Goal: Information Seeking & Learning: Learn about a topic

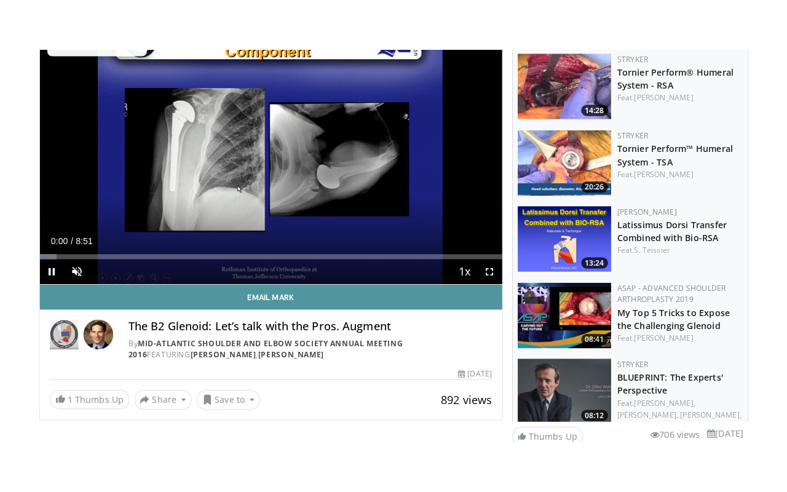
scroll to position [123, 0]
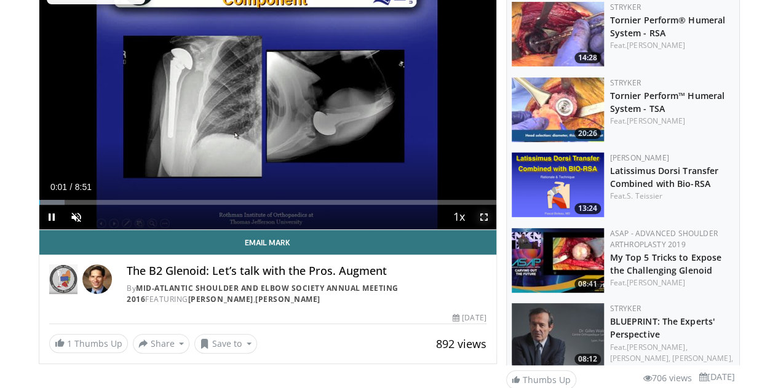
click at [492, 229] on span "Video Player" at bounding box center [484, 217] width 25 height 25
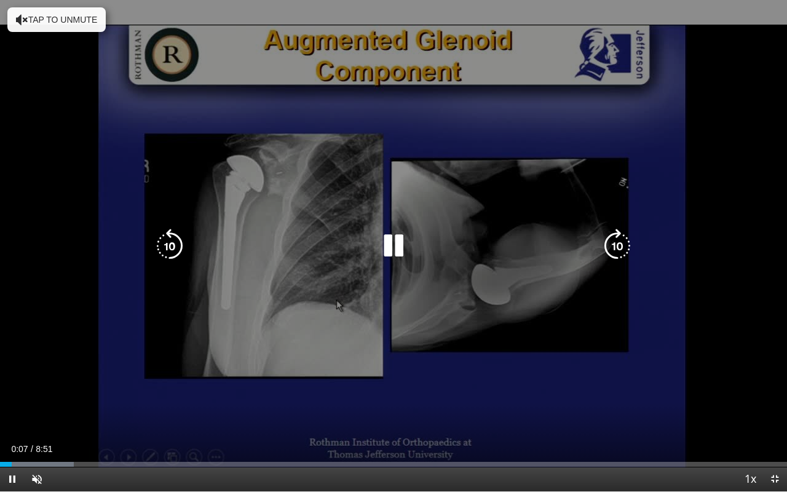
click at [619, 248] on icon "Video Player" at bounding box center [617, 246] width 34 height 34
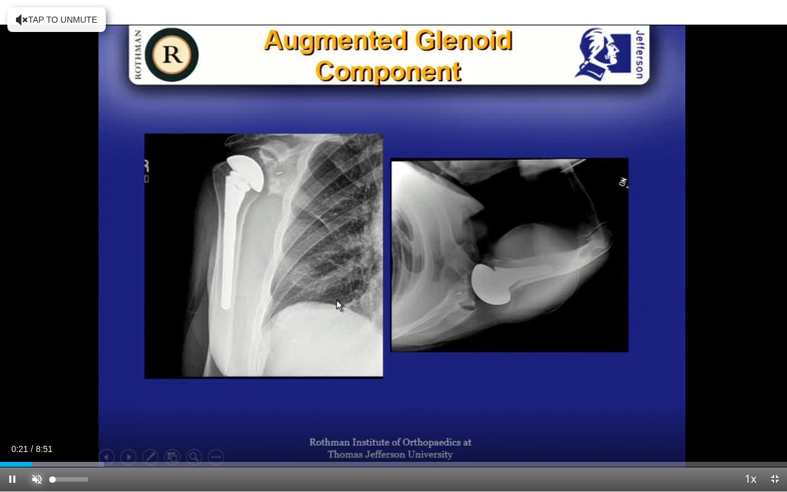
click at [39, 387] on span "Video Player" at bounding box center [37, 479] width 25 height 25
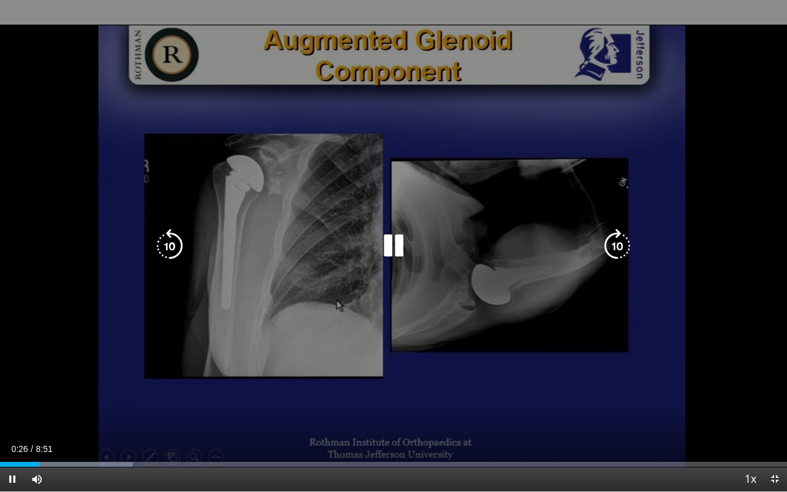
click at [613, 247] on icon "Video Player" at bounding box center [617, 246] width 34 height 34
click at [617, 248] on icon "Video Player" at bounding box center [617, 246] width 34 height 34
click at [615, 248] on icon "Video Player" at bounding box center [617, 246] width 34 height 34
click at [613, 250] on icon "Video Player" at bounding box center [617, 246] width 34 height 34
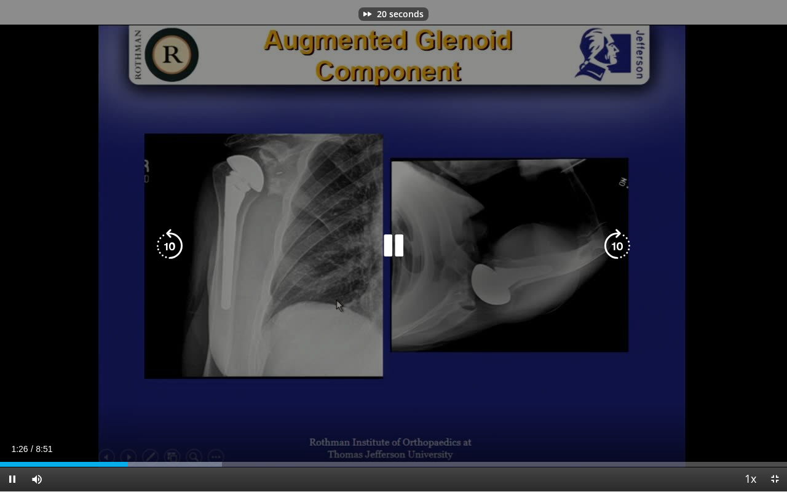
click at [609, 250] on icon "Video Player" at bounding box center [617, 246] width 34 height 34
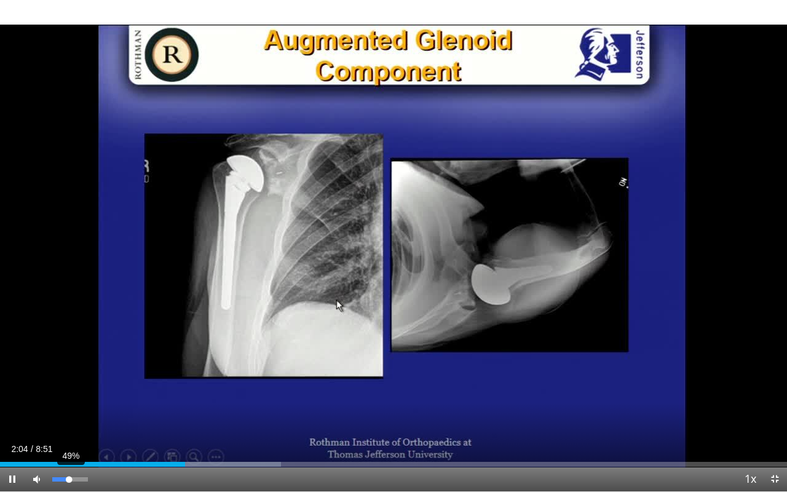
drag, startPoint x: 85, startPoint y: 477, endPoint x: 69, endPoint y: 478, distance: 16.7
click at [69, 387] on div "Volume Level" at bounding box center [60, 479] width 17 height 4
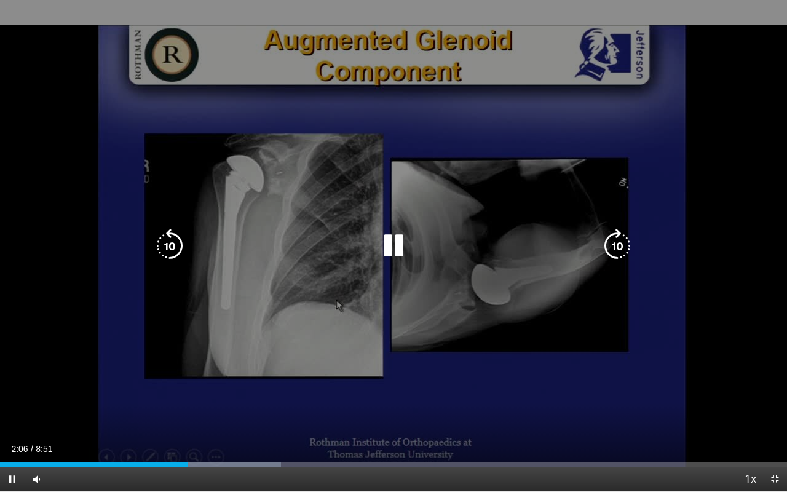
click at [616, 246] on icon "Video Player" at bounding box center [617, 246] width 34 height 34
click at [608, 247] on icon "Video Player" at bounding box center [617, 246] width 34 height 34
click at [613, 247] on icon "Video Player" at bounding box center [617, 246] width 34 height 34
click at [611, 247] on icon "Video Player" at bounding box center [617, 246] width 34 height 34
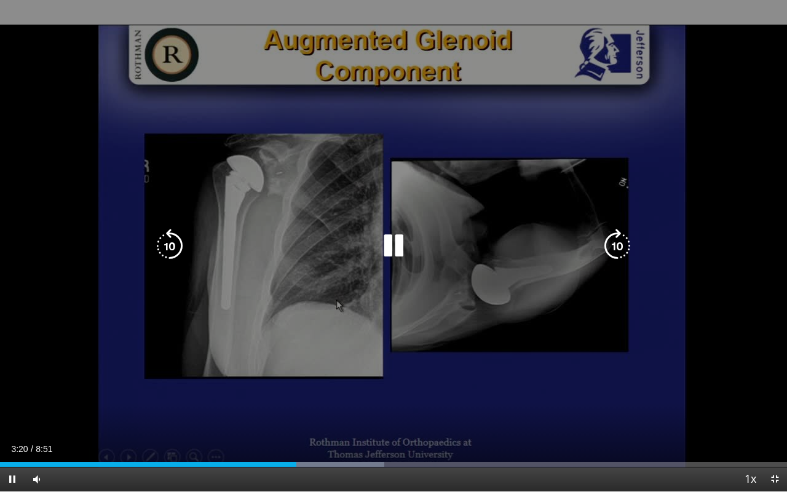
click at [606, 238] on icon "Video Player" at bounding box center [617, 246] width 34 height 34
click at [608, 243] on icon "Video Player" at bounding box center [617, 246] width 34 height 34
click at [612, 242] on icon "Video Player" at bounding box center [617, 246] width 34 height 34
click at [613, 246] on icon "Video Player" at bounding box center [617, 246] width 34 height 34
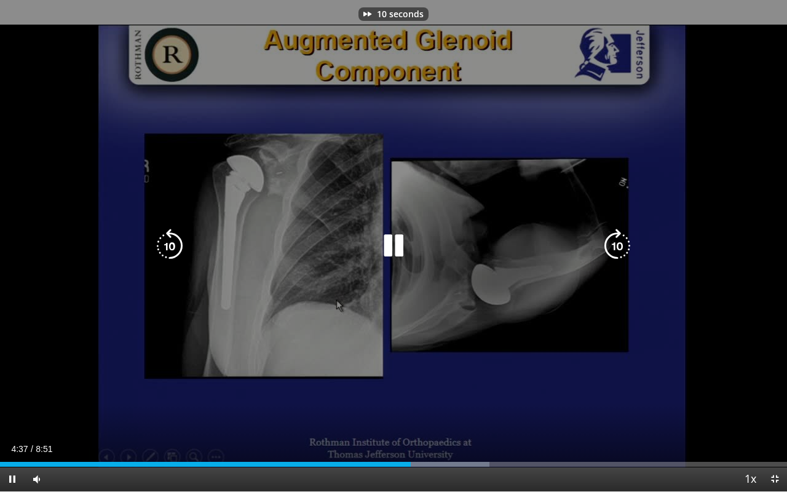
click at [611, 246] on icon "Video Player" at bounding box center [617, 246] width 34 height 34
click at [611, 245] on icon "Video Player" at bounding box center [617, 246] width 34 height 34
click at [606, 246] on icon "Video Player" at bounding box center [617, 246] width 34 height 34
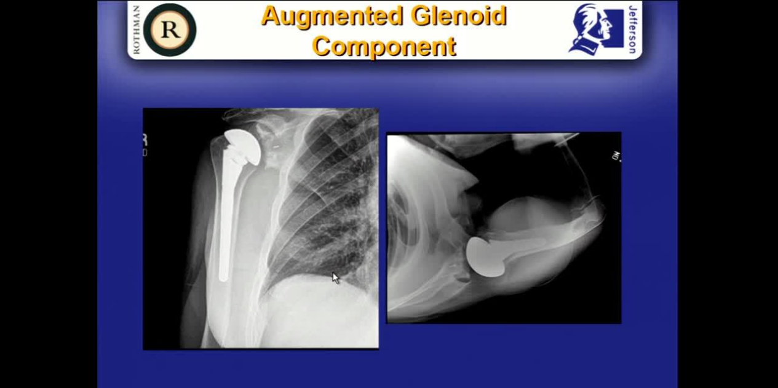
scroll to position [0, 0]
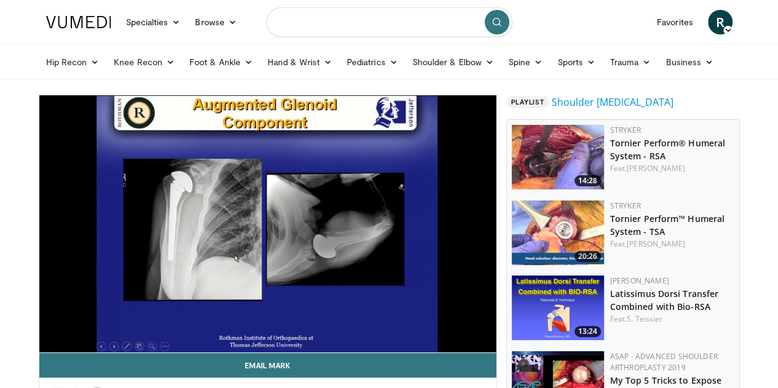
click at [346, 18] on input "Search topics, interventions" at bounding box center [389, 22] width 246 height 30
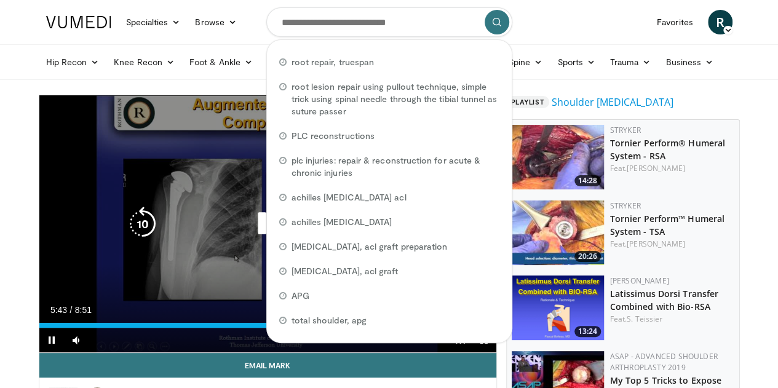
click at [160, 236] on div "Video Player" at bounding box center [267, 224] width 274 height 25
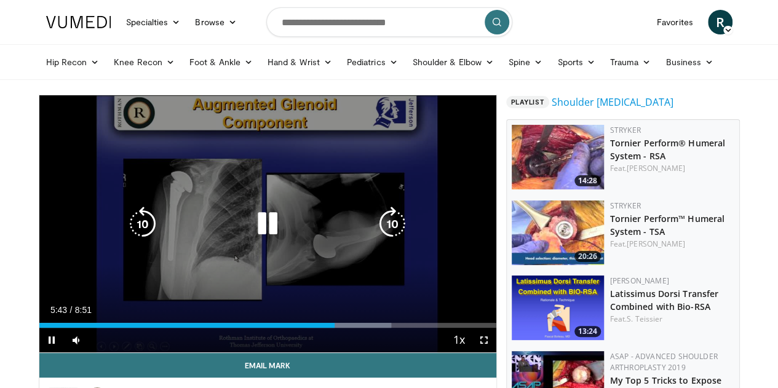
click at [250, 237] on icon "Video Player" at bounding box center [267, 224] width 34 height 34
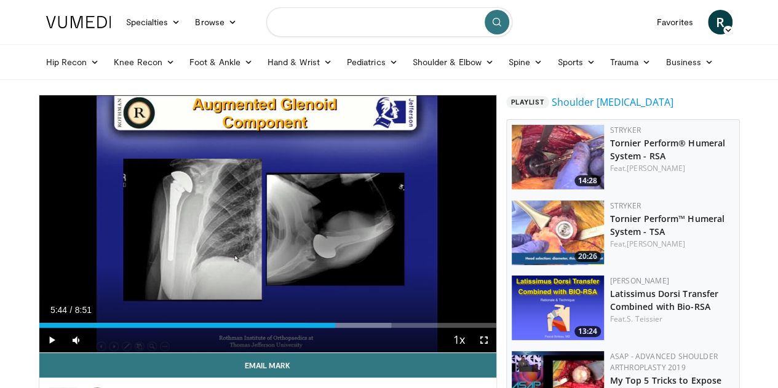
click at [338, 24] on input "Search topics, interventions" at bounding box center [389, 22] width 246 height 30
type input "*******"
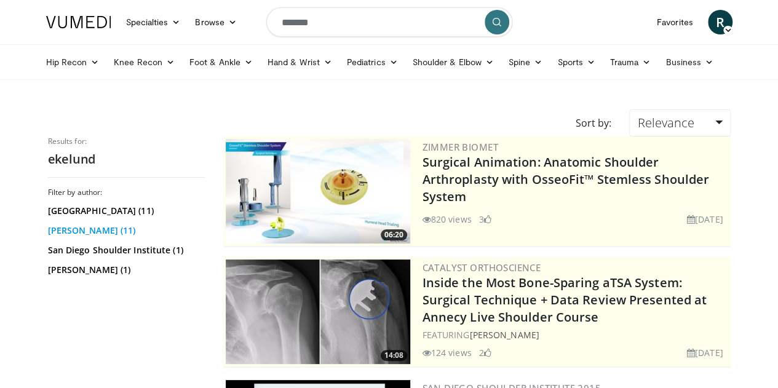
click at [70, 230] on link "[PERSON_NAME] (11)" at bounding box center [125, 230] width 154 height 12
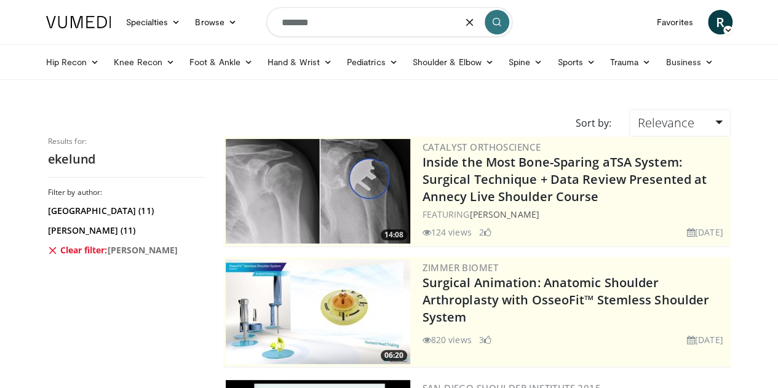
click at [333, 30] on input "*******" at bounding box center [389, 22] width 246 height 30
type input "*"
type input "**********"
click at [434, 63] on link "Shoulder & Elbow" at bounding box center [453, 62] width 96 height 25
click at [354, 108] on link "Shoulder" at bounding box center [427, 111] width 146 height 20
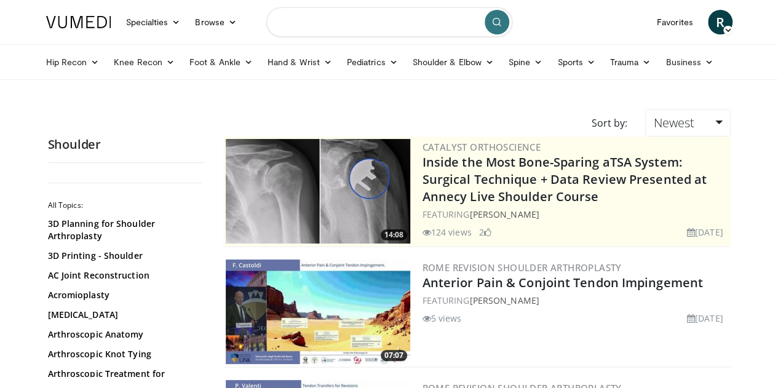
click at [348, 25] on input "Search topics, interventions" at bounding box center [389, 22] width 246 height 30
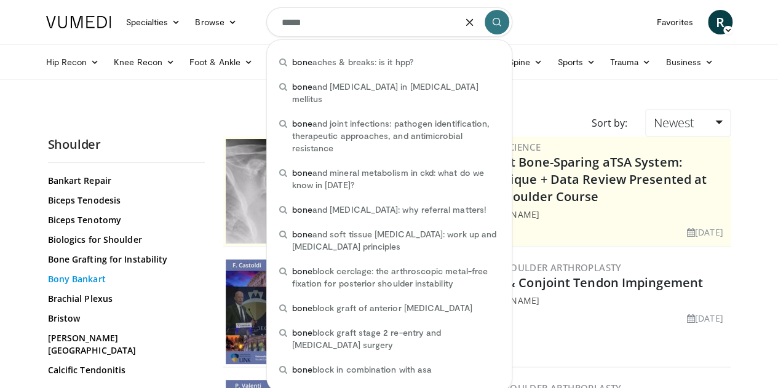
scroll to position [246, 0]
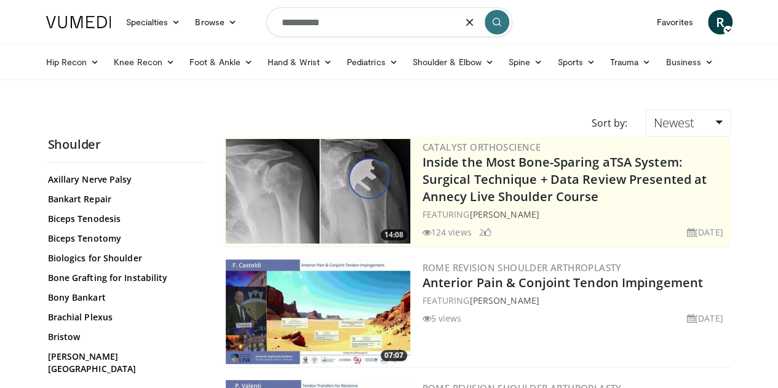
type input "**********"
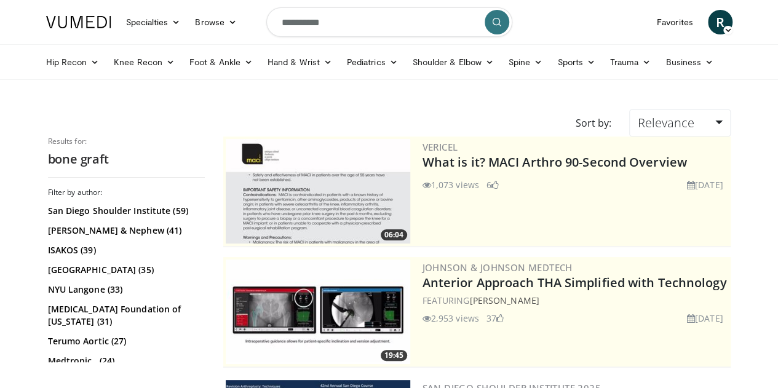
click at [389, 17] on input "**********" at bounding box center [389, 22] width 246 height 30
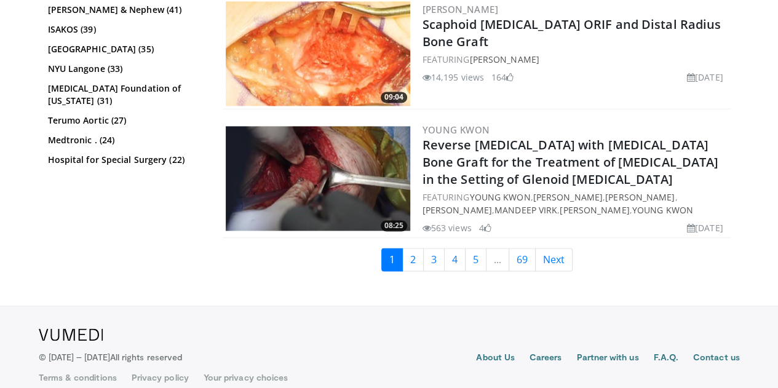
scroll to position [3165, 0]
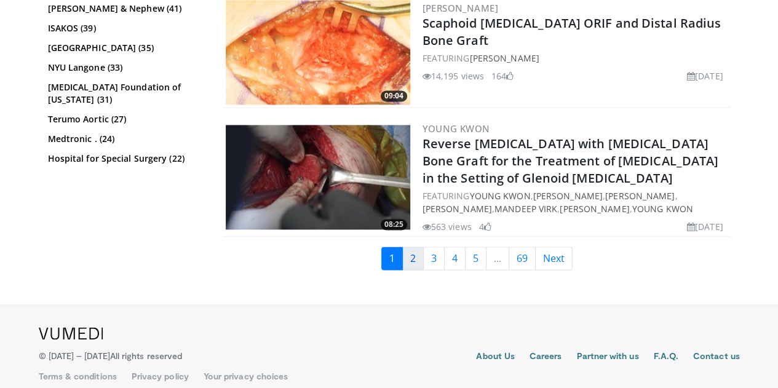
click at [424, 250] on link "2" at bounding box center [413, 258] width 22 height 23
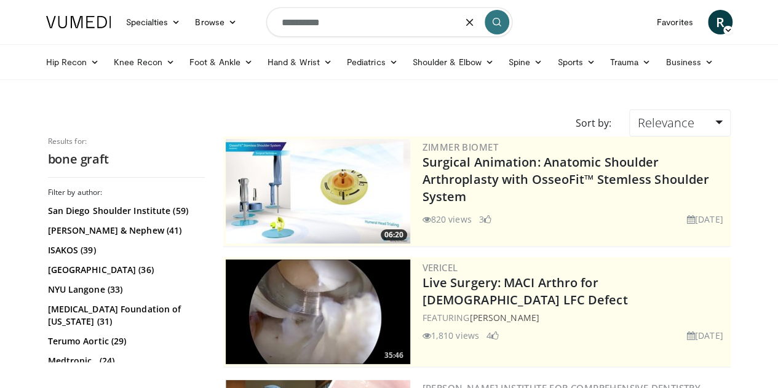
click at [365, 22] on input "**********" at bounding box center [389, 22] width 246 height 30
type input "**********"
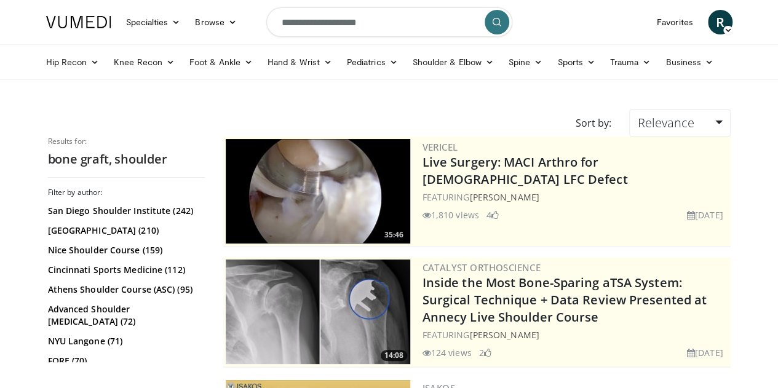
click at [405, 24] on input "**********" at bounding box center [389, 22] width 246 height 30
type input "**********"
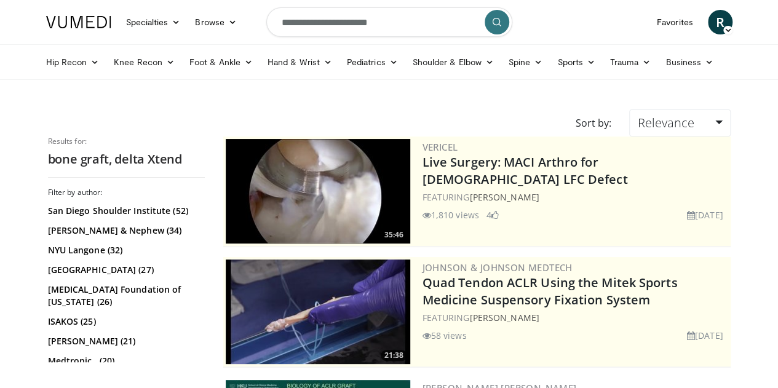
click at [496, 25] on icon "submit" at bounding box center [497, 22] width 10 height 10
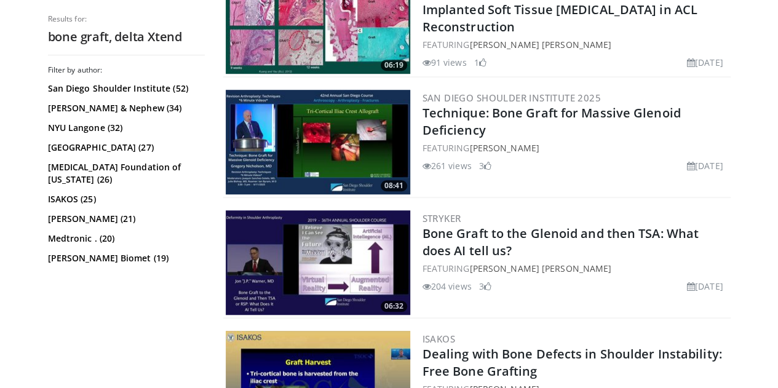
scroll to position [431, 0]
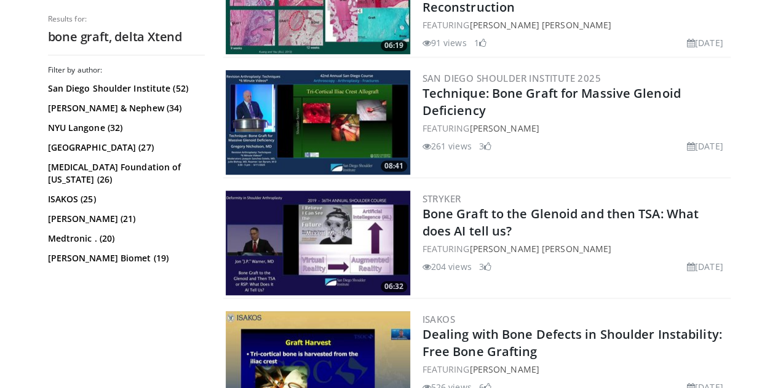
click at [326, 111] on img at bounding box center [318, 122] width 185 height 105
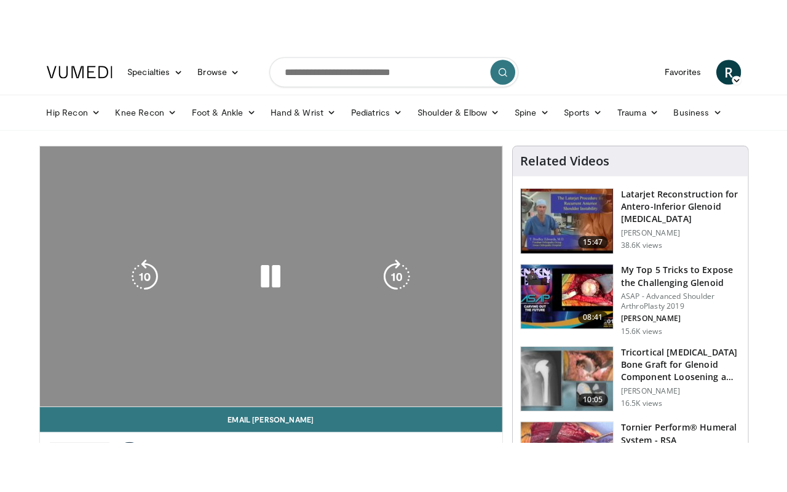
scroll to position [123, 0]
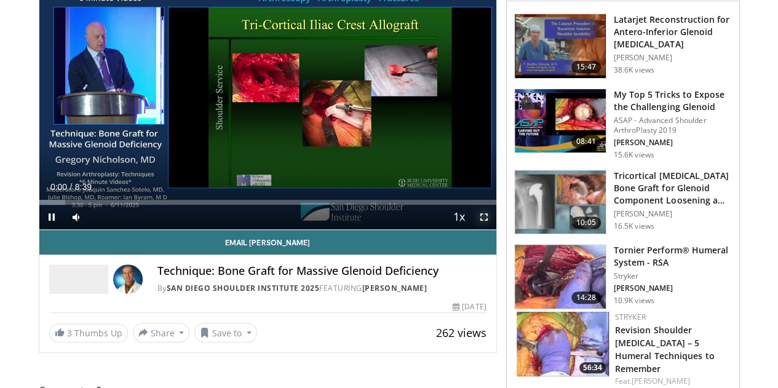
click at [493, 229] on span "Video Player" at bounding box center [484, 217] width 25 height 25
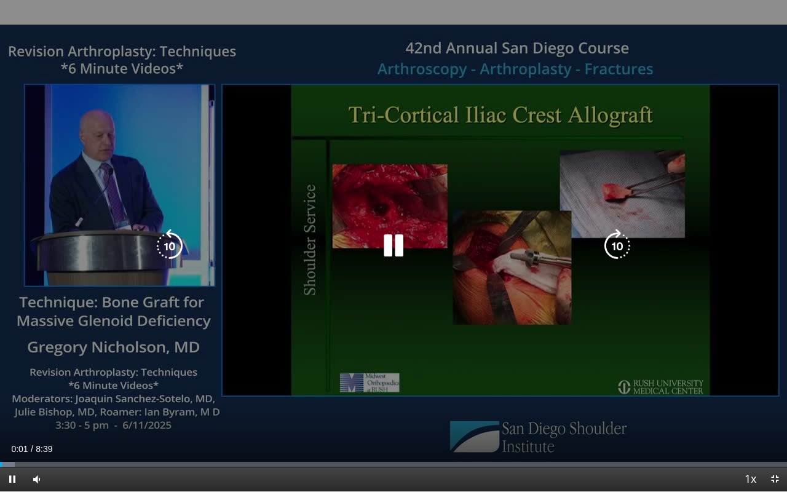
click at [619, 245] on icon "Video Player" at bounding box center [617, 246] width 34 height 34
click at [608, 246] on icon "Video Player" at bounding box center [617, 246] width 34 height 34
click at [607, 247] on icon "Video Player" at bounding box center [617, 246] width 34 height 34
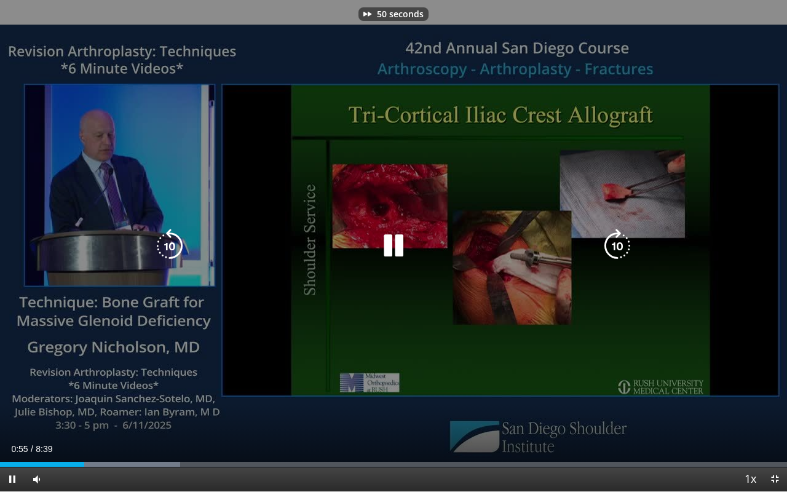
click at [607, 247] on icon "Video Player" at bounding box center [617, 246] width 34 height 34
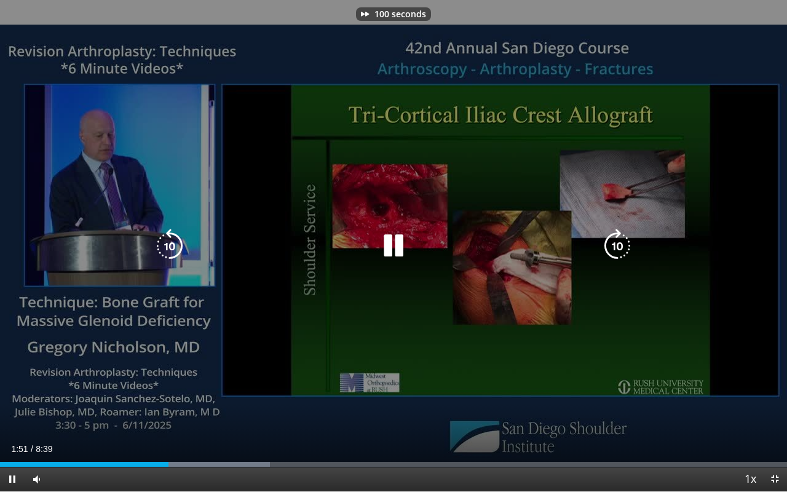
click at [607, 247] on icon "Video Player" at bounding box center [617, 246] width 34 height 34
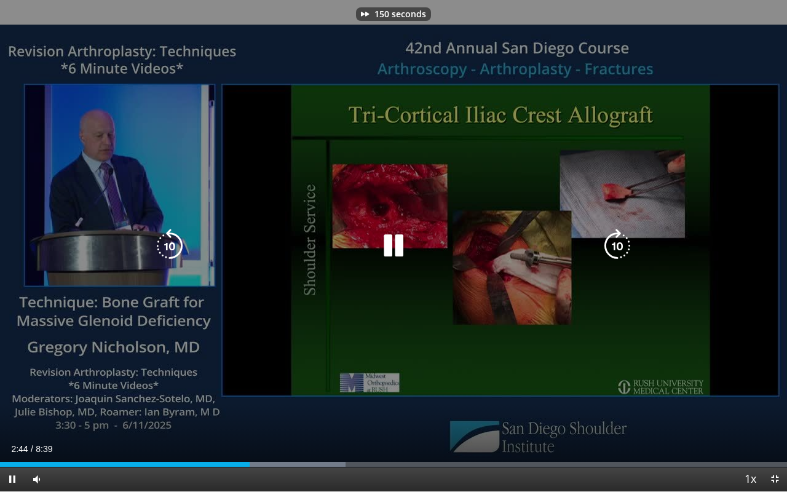
click at [607, 247] on icon "Video Player" at bounding box center [617, 246] width 34 height 34
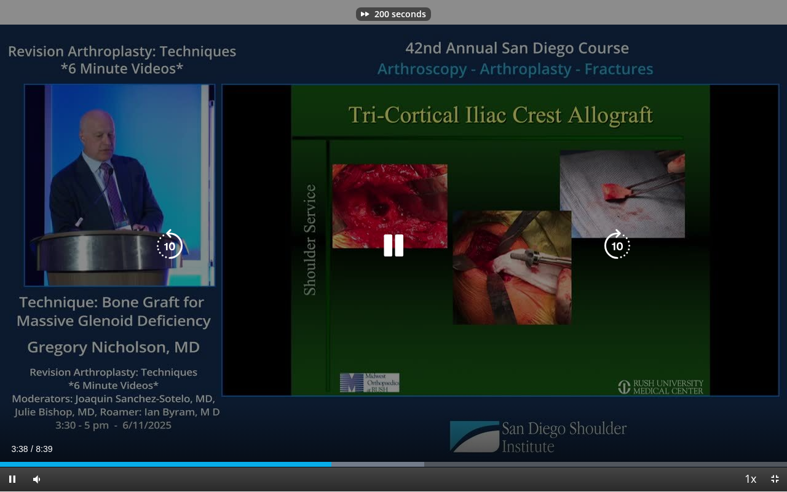
click at [607, 247] on icon "Video Player" at bounding box center [617, 246] width 34 height 34
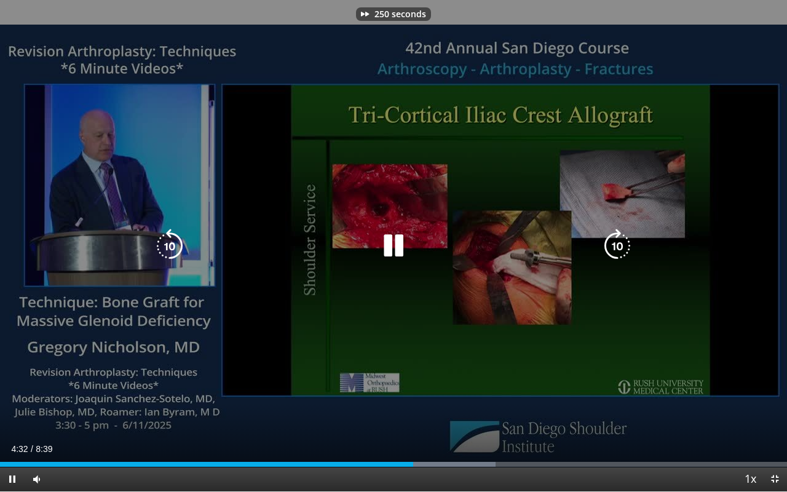
click at [607, 247] on icon "Video Player" at bounding box center [617, 246] width 34 height 34
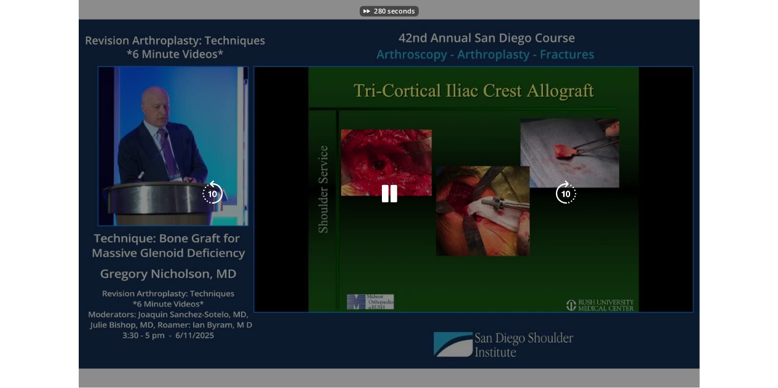
scroll to position [403, 0]
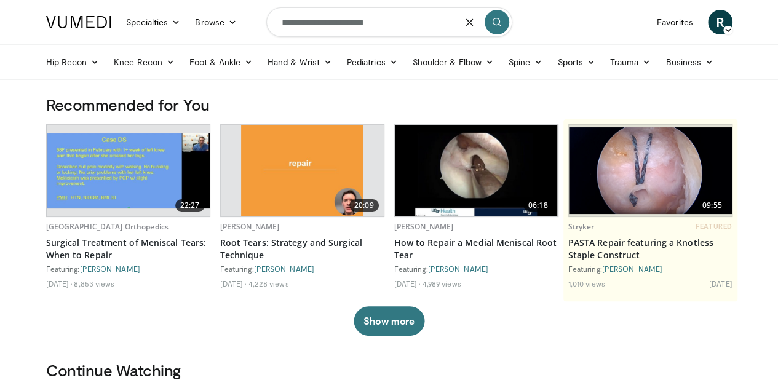
type input "**********"
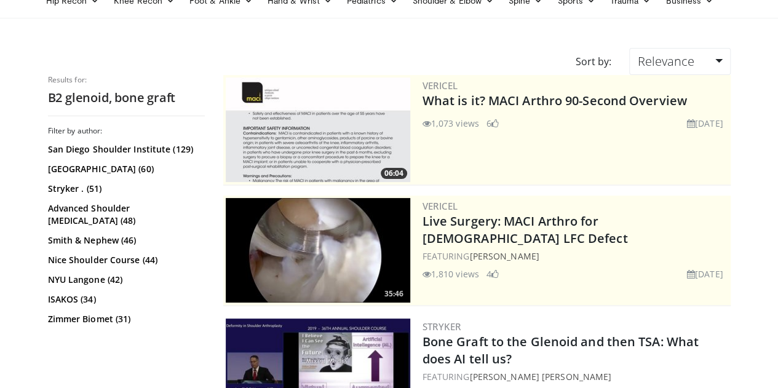
scroll to position [123, 0]
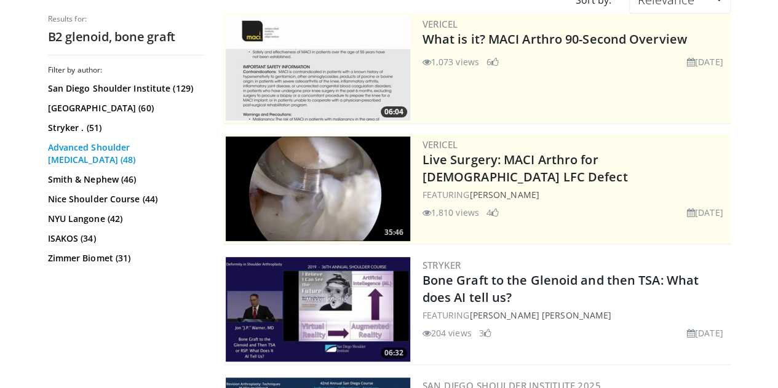
click at [104, 148] on link "Advanced Shoulder Arthroplasty (48)" at bounding box center [125, 153] width 154 height 25
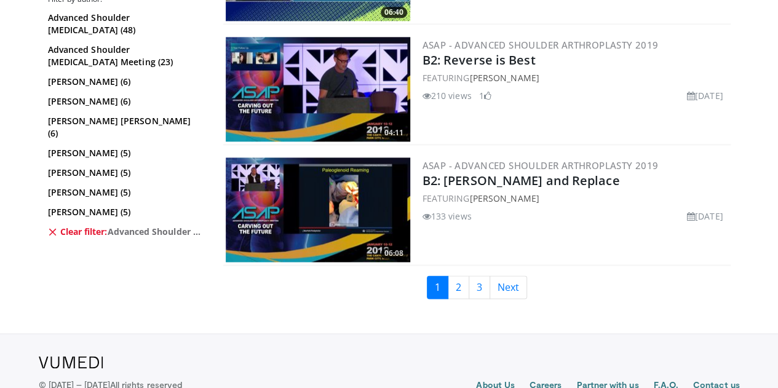
scroll to position [3137, 0]
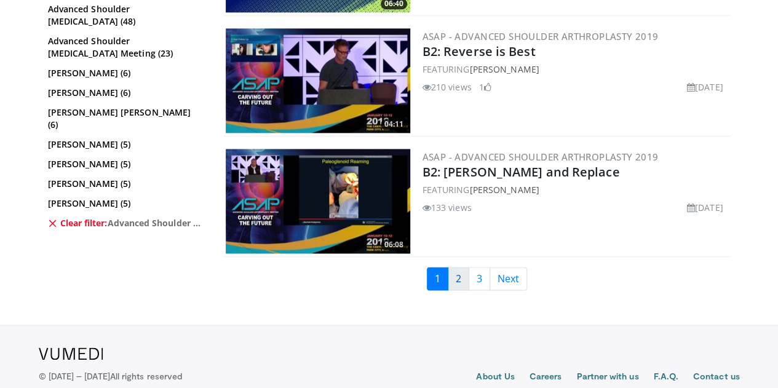
click at [463, 268] on link "2" at bounding box center [459, 278] width 22 height 23
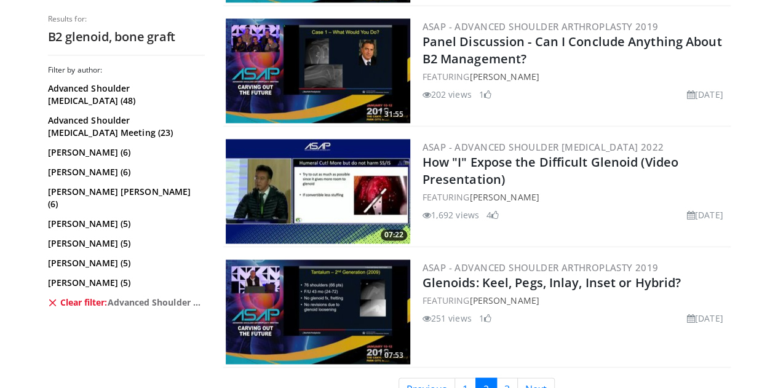
scroll to position [3075, 0]
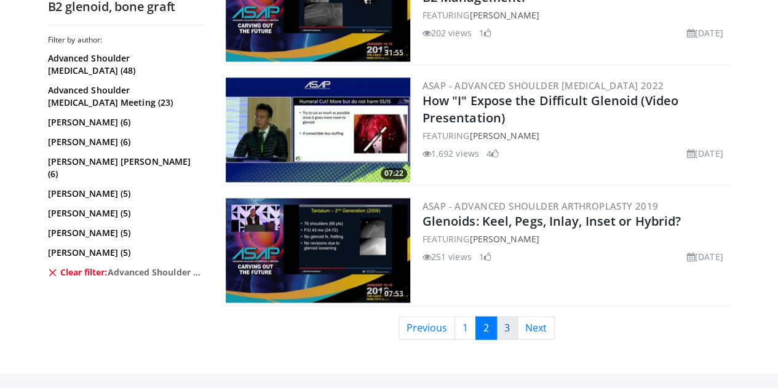
click at [517, 332] on link "3" at bounding box center [507, 327] width 22 height 23
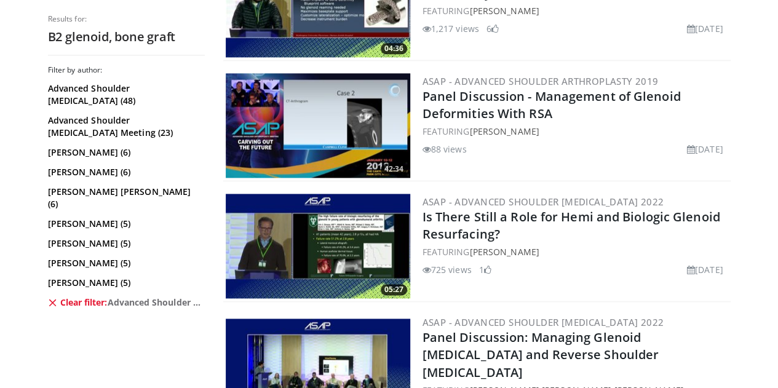
scroll to position [800, 0]
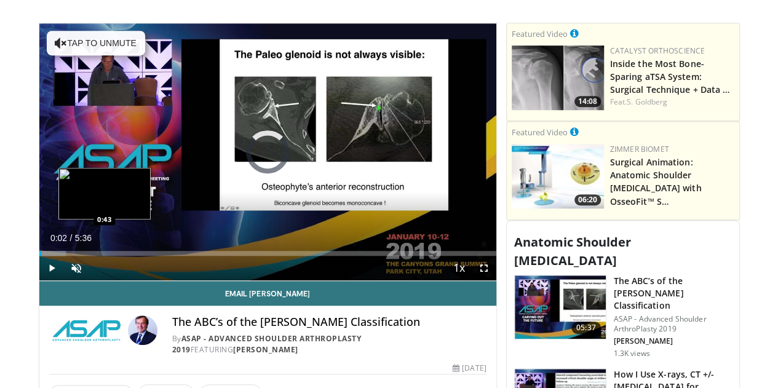
click at [73, 256] on div "Loaded : 5.88% 0:02 0:43" at bounding box center [267, 253] width 457 height 5
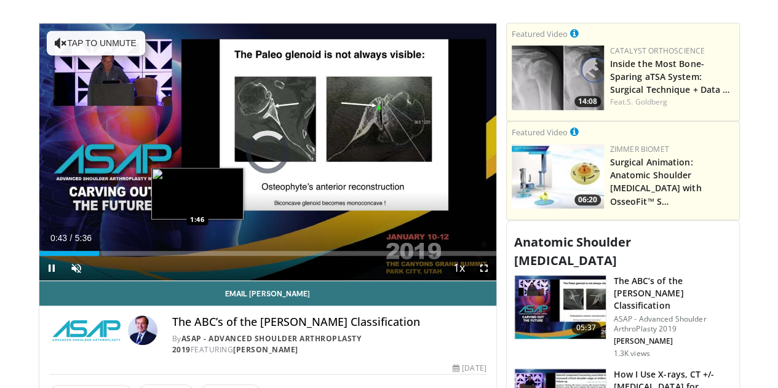
click at [166, 256] on div "Loaded : 0.00% 0:43 1:46" at bounding box center [267, 253] width 457 height 5
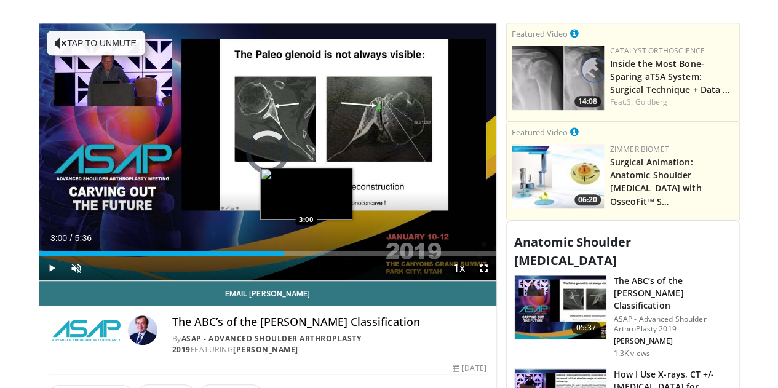
click at [274, 256] on div "Loaded : 32.75% 1:47 3:00" at bounding box center [267, 250] width 457 height 12
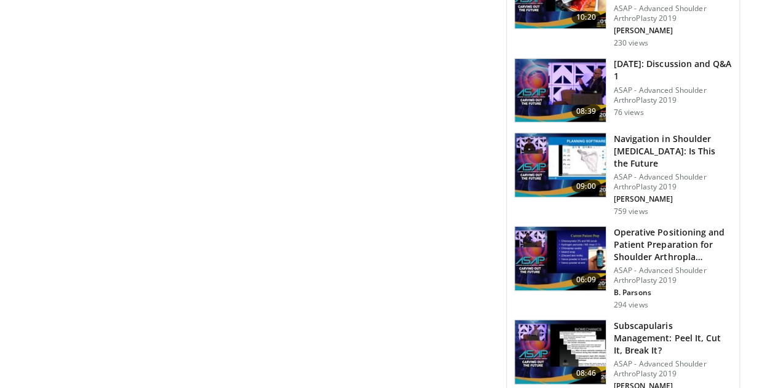
scroll to position [1230, 0]
